Goal: Task Accomplishment & Management: Use online tool/utility

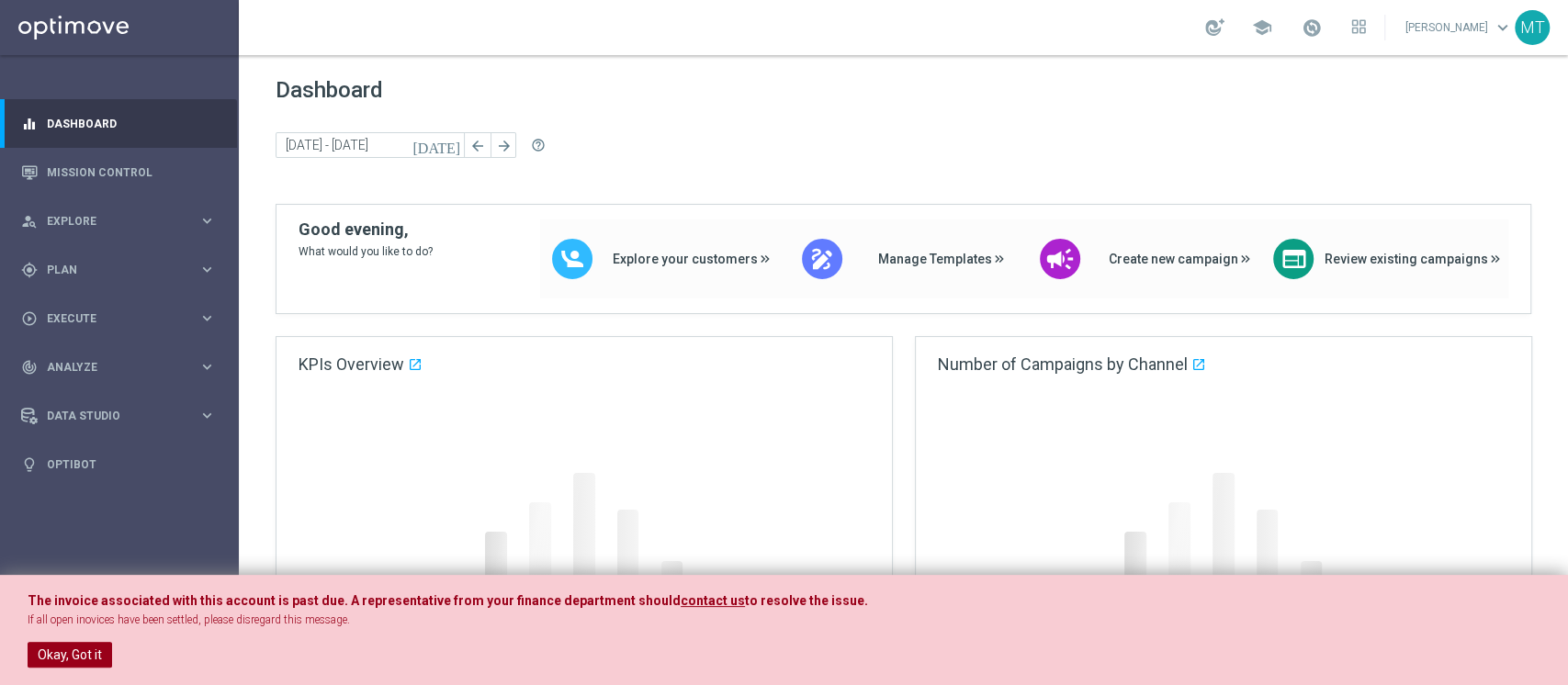
click at [85, 644] on button "Okay, Got it" at bounding box center [70, 655] width 85 height 26
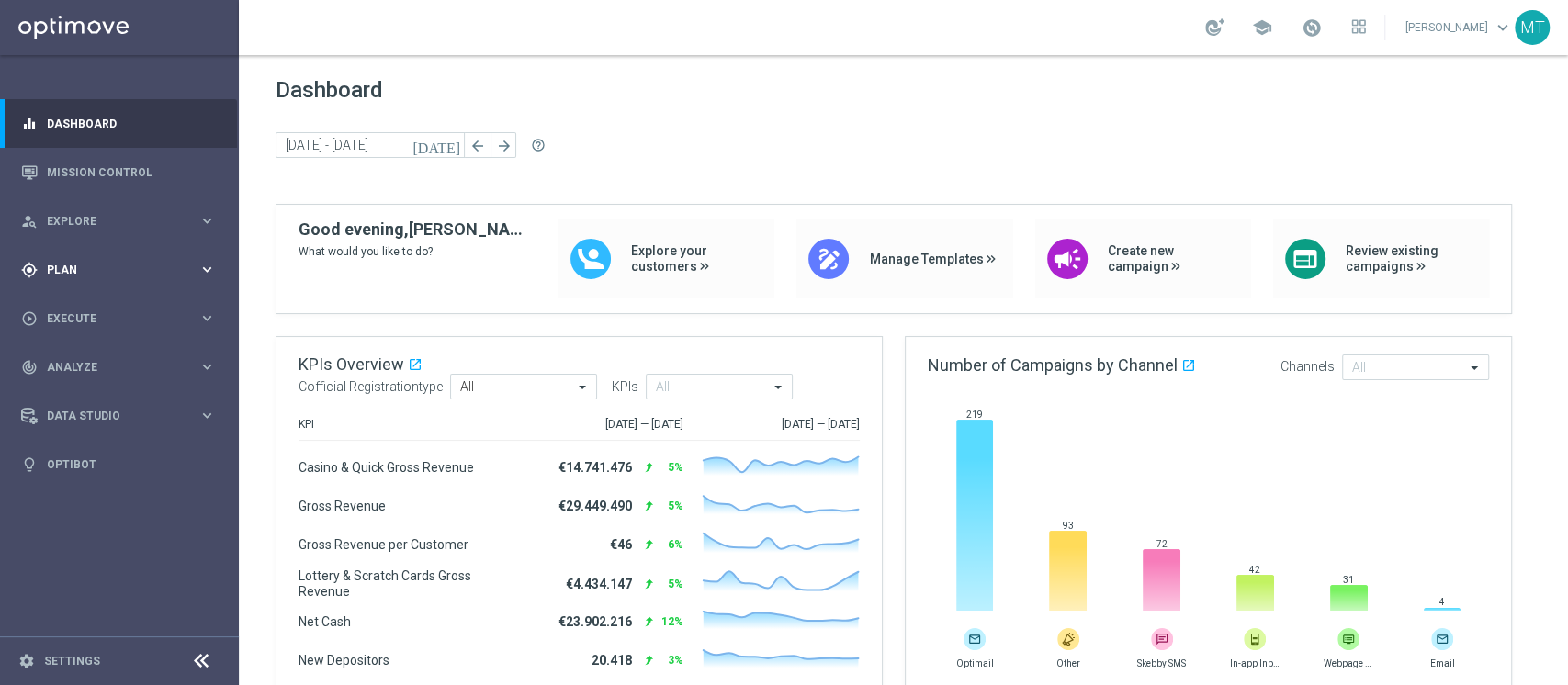
click at [111, 276] on div "gps_fixed Plan" at bounding box center [110, 270] width 177 height 17
click at [117, 303] on link "Target Groups" at bounding box center [119, 308] width 144 height 15
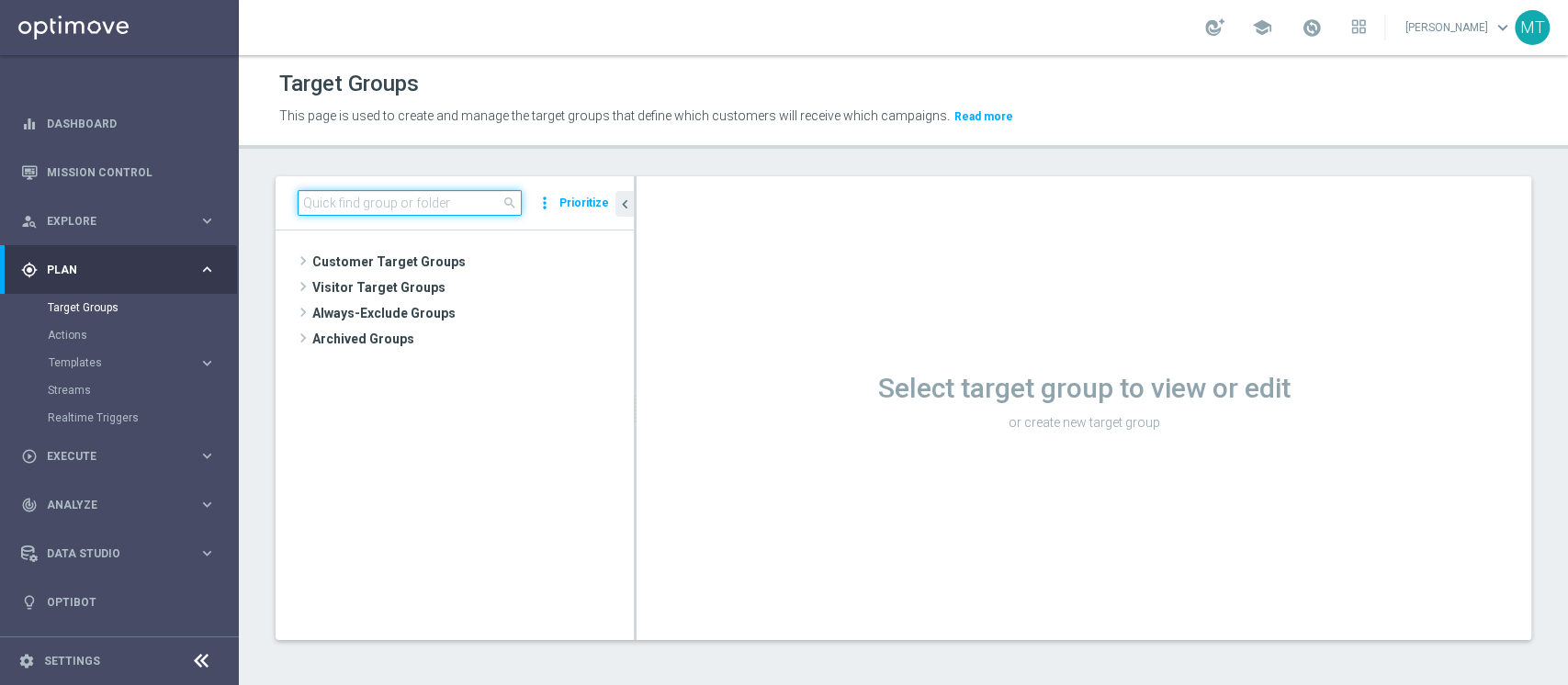
click at [327, 196] on input at bounding box center [409, 203] width 224 height 26
